Goal: Task Accomplishment & Management: Use online tool/utility

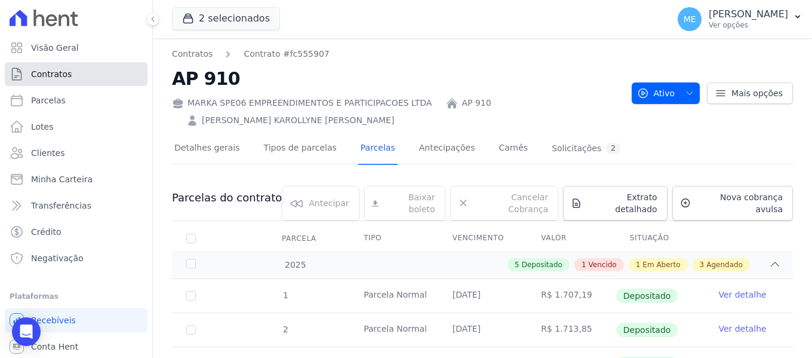
click at [51, 78] on span "Contratos" at bounding box center [51, 74] width 41 height 12
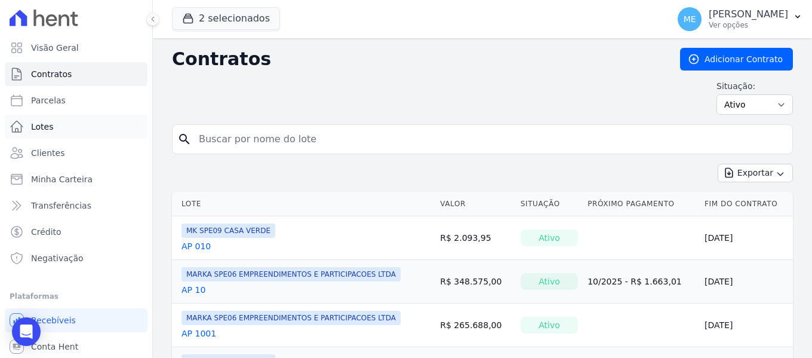
drag, startPoint x: 245, startPoint y: 131, endPoint x: 134, endPoint y: 124, distance: 111.8
click at [134, 124] on div "Visão Geral Contratos [GEOGRAPHIC_DATA] Lotes Clientes Minha Carteira Transferê…" at bounding box center [406, 179] width 812 height 358
type input "6"
type input "304"
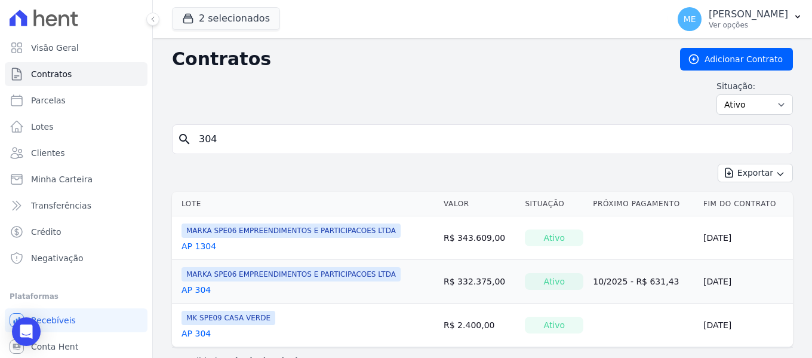
click at [204, 288] on link "AP 304" at bounding box center [195, 290] width 29 height 12
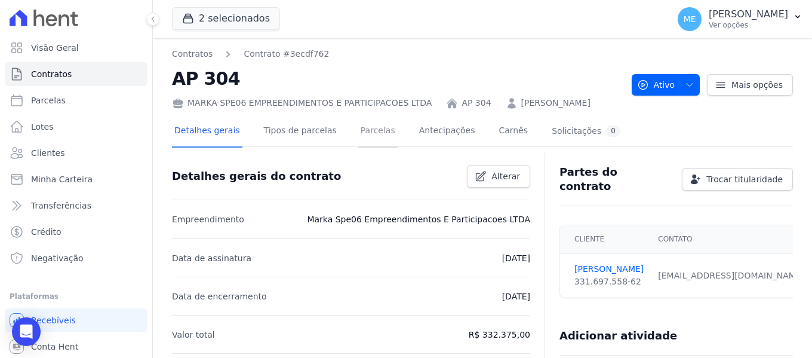
click at [374, 137] on link "Parcelas" at bounding box center [377, 132] width 39 height 32
click at [798, 15] on icon "button" at bounding box center [798, 17] width 10 height 10
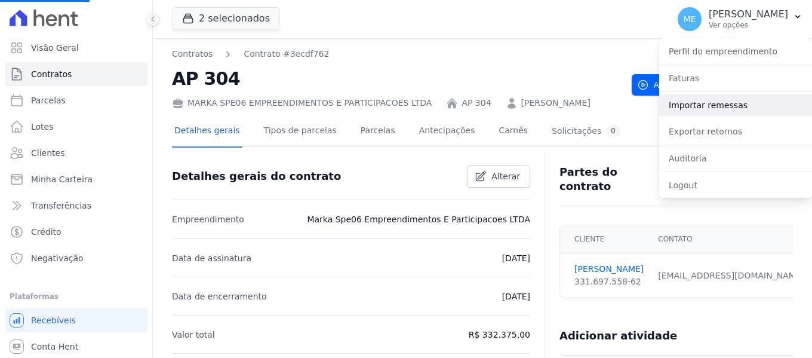
click at [714, 102] on link "Importar remessas" at bounding box center [735, 104] width 153 height 21
click at [685, 104] on link "Importar remessas" at bounding box center [735, 104] width 153 height 21
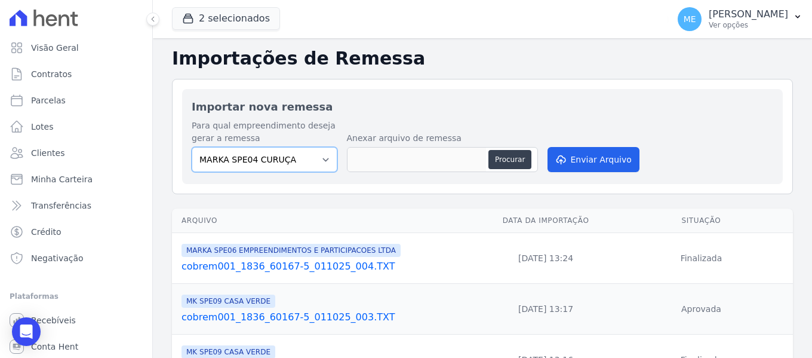
click at [324, 161] on select "MARKA SPE04 CURUÇA MARKA SPE06 EMPREENDIMENTOS E PARTICIPACOES LTDA MK SPE01 PE…" at bounding box center [265, 159] width 146 height 25
select select "fef18e2b-896b-4456-b766-b2db8c2ece14"
click at [192, 147] on select "MARKA SPE04 CURUÇA MARKA SPE06 EMPREENDIMENTOS E PARTICIPACOES LTDA MK SPE01 PE…" at bounding box center [265, 159] width 146 height 25
click at [506, 160] on button "Procurar" at bounding box center [509, 159] width 43 height 19
type input "cobrem001_1836_60167-5_011025_005.TXT"
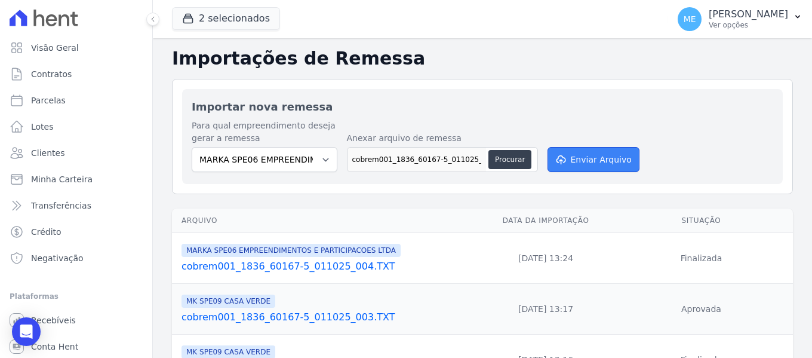
click at [617, 154] on button "Enviar Arquivo" at bounding box center [593, 159] width 92 height 25
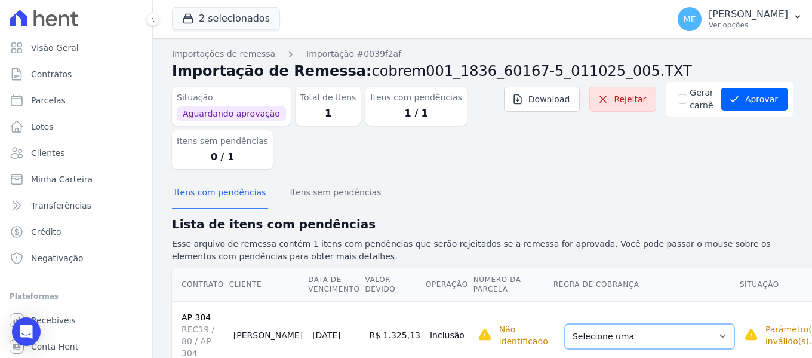
click at [674, 327] on select "Selecione uma Nova Parcela Avulsa Parcela Avulsa Existente Parcela Normal (24 X…" at bounding box center [650, 336] width 170 height 25
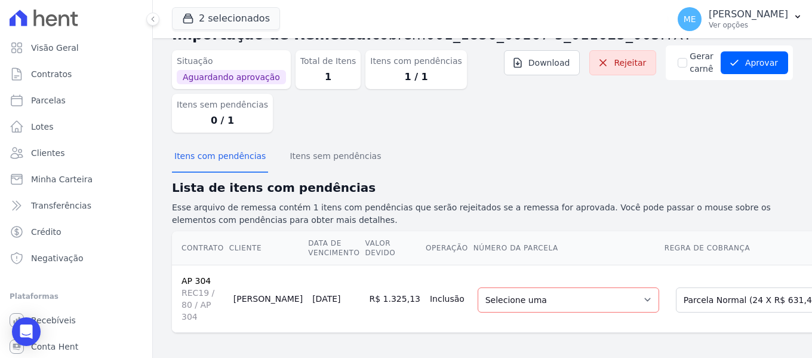
scroll to position [50, 0]
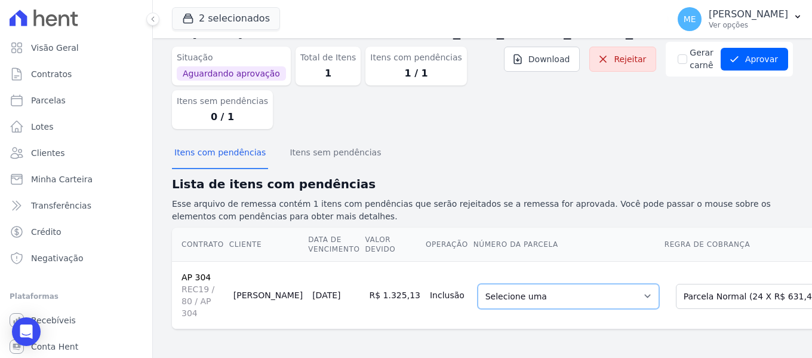
click at [590, 287] on select "Selecione uma 8 - [DATE] - R$ 631,43 - Agendado 9 - [DATE] - R$ 631,43 - Agenda…" at bounding box center [568, 296] width 181 height 25
click at [763, 48] on button "Aprovar" at bounding box center [753, 59] width 67 height 23
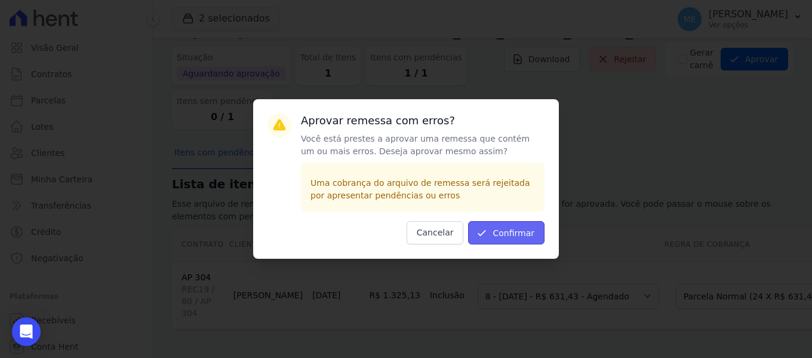
click at [513, 235] on button "Confirmar" at bounding box center [506, 232] width 76 height 23
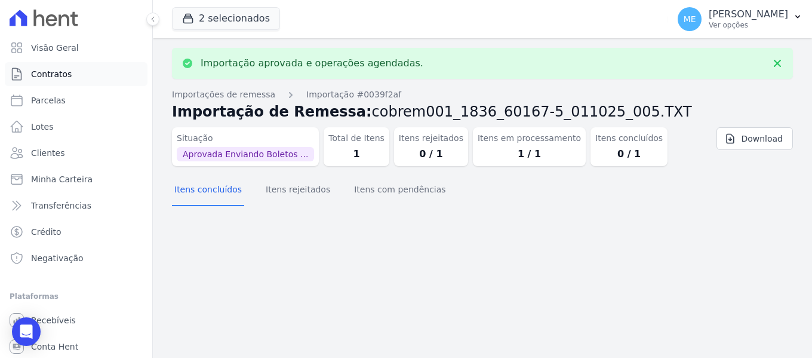
click at [45, 76] on span "Contratos" at bounding box center [51, 74] width 41 height 12
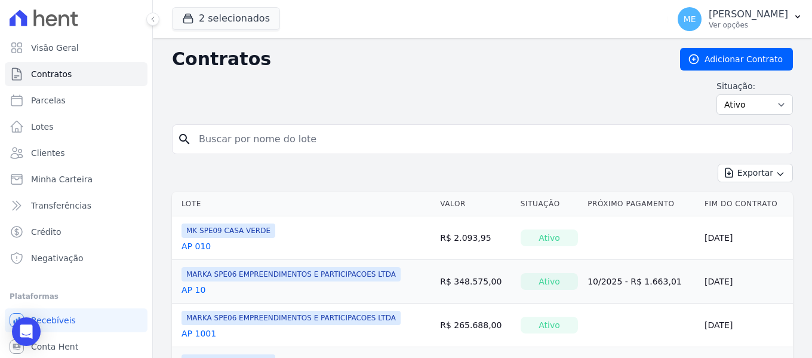
click at [290, 136] on input "search" at bounding box center [490, 139] width 596 height 24
type input "304"
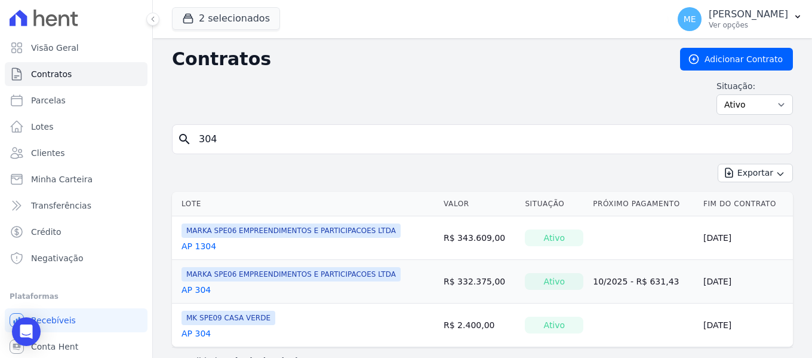
click at [204, 290] on link "AP 304" at bounding box center [195, 290] width 29 height 12
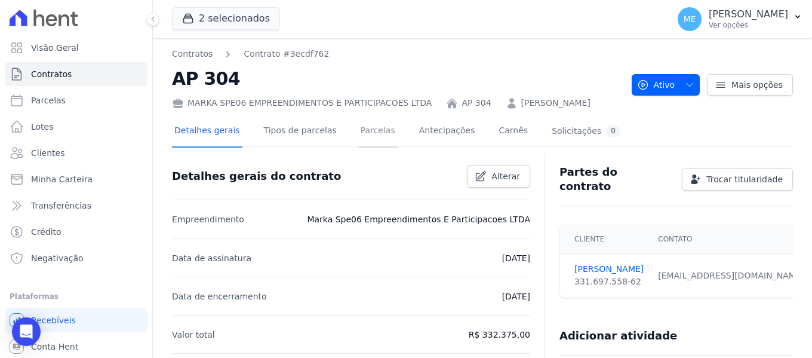
click at [369, 133] on link "Parcelas" at bounding box center [377, 132] width 39 height 32
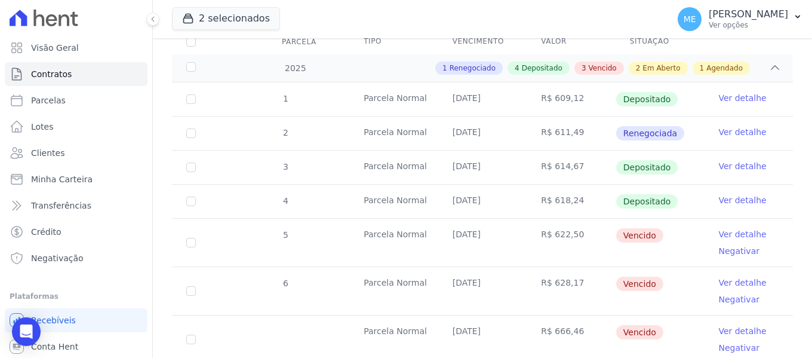
scroll to position [358, 0]
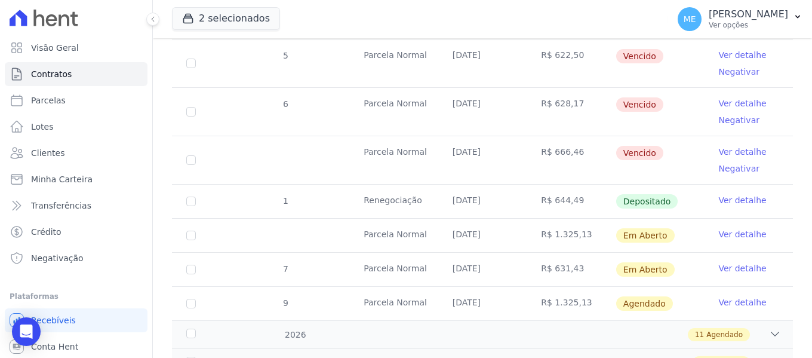
click at [727, 228] on link "Ver detalhe" at bounding box center [742, 234] width 48 height 12
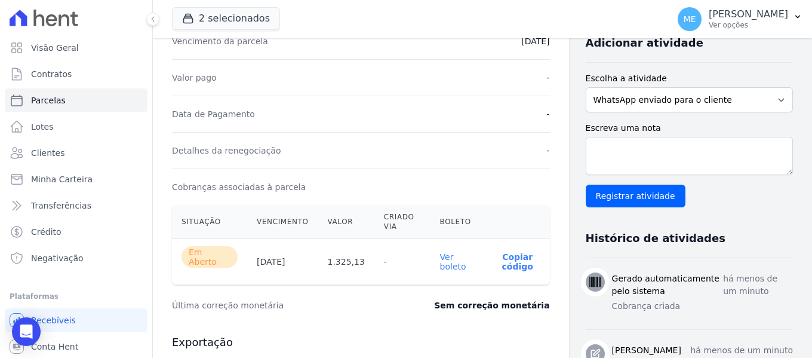
scroll to position [358, 0]
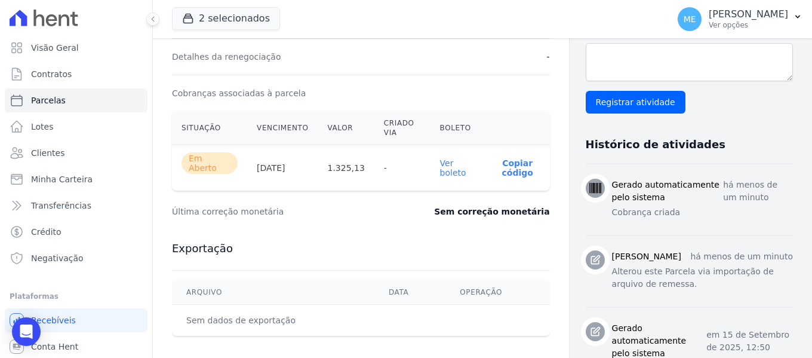
click at [446, 167] on link "Ver boleto" at bounding box center [453, 167] width 26 height 19
